Goal: Information Seeking & Learning: Understand process/instructions

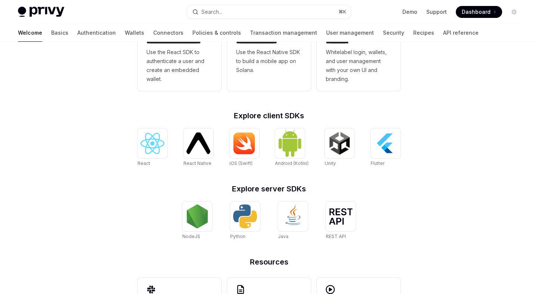
scroll to position [242, 0]
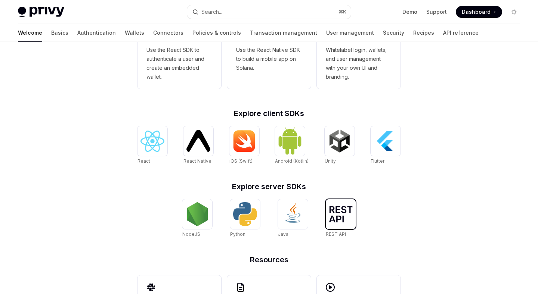
click at [336, 222] on img at bounding box center [341, 214] width 24 height 16
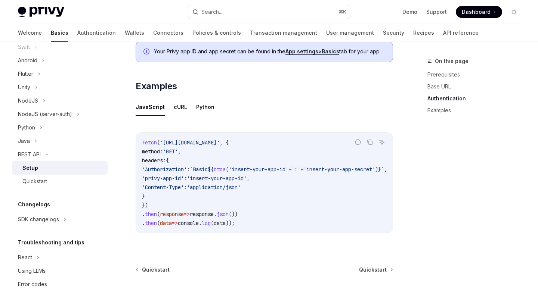
scroll to position [362, 0]
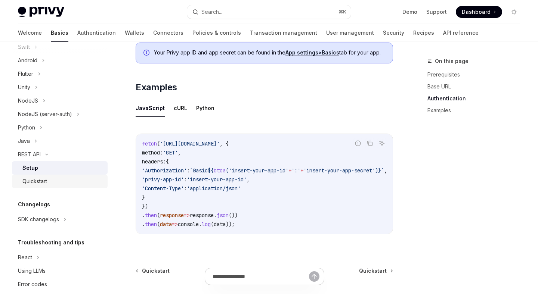
click at [59, 182] on div "Quickstart" at bounding box center [62, 181] width 81 height 9
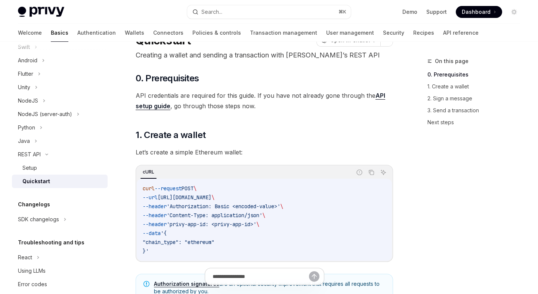
scroll to position [36, 0]
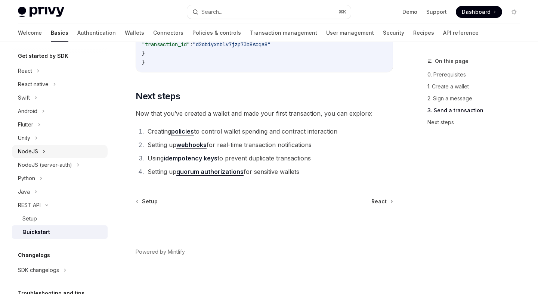
scroll to position [78, 0]
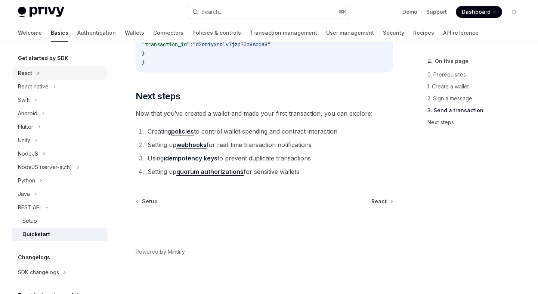
click at [34, 74] on div "React" at bounding box center [60, 73] width 96 height 13
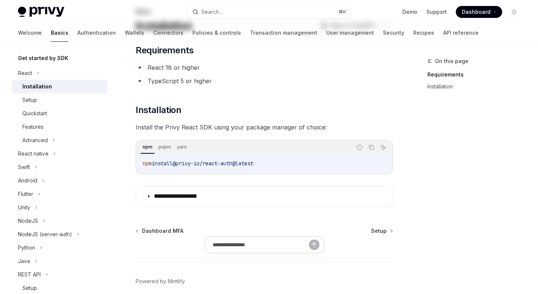
scroll to position [83, 0]
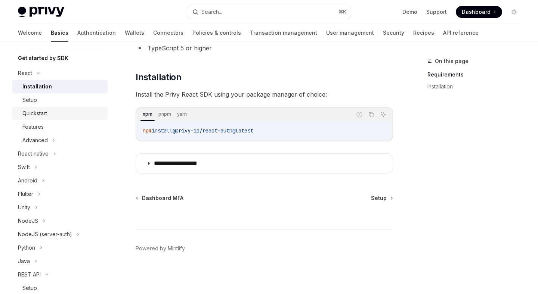
click at [57, 115] on div "Quickstart" at bounding box center [62, 113] width 81 height 9
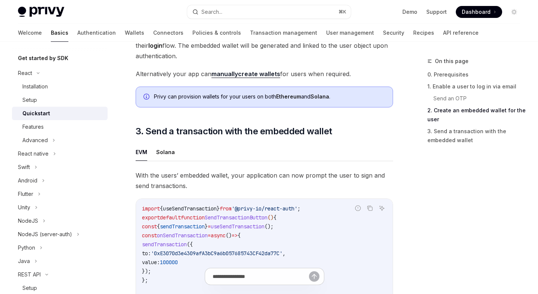
scroll to position [573, 0]
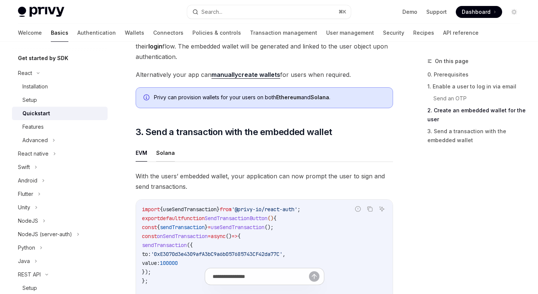
click at [167, 154] on button "Solana" at bounding box center [165, 153] width 19 height 18
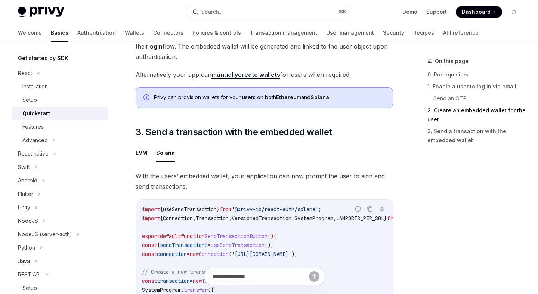
click at [153, 157] on ul "EVM Solana" at bounding box center [264, 153] width 257 height 18
click at [138, 154] on button "EVM" at bounding box center [142, 153] width 12 height 18
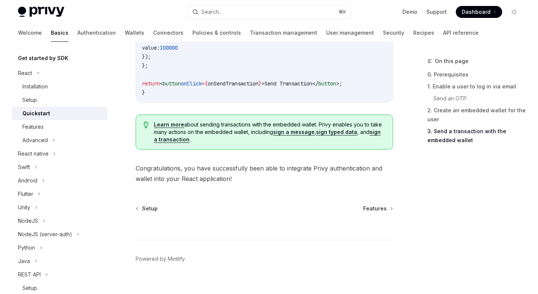
scroll to position [790, 0]
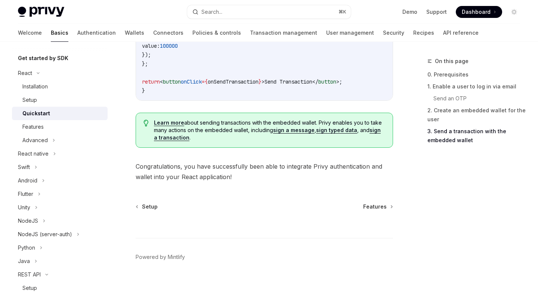
click at [46, 9] on img at bounding box center [41, 12] width 46 height 10
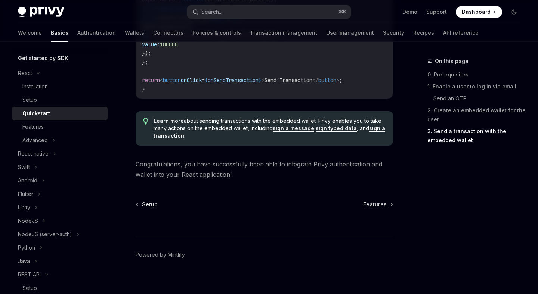
type textarea "*"
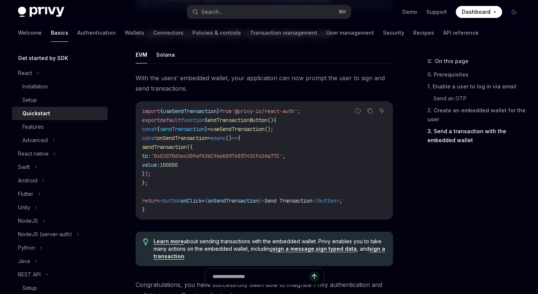
scroll to position [669, 0]
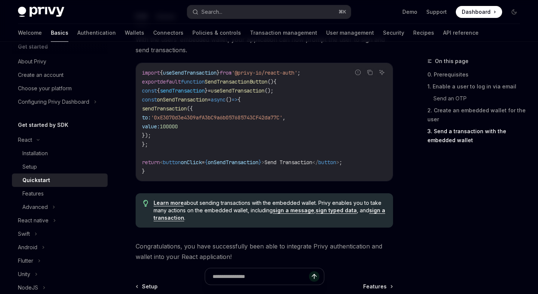
scroll to position [0, 0]
